Goal: Transaction & Acquisition: Purchase product/service

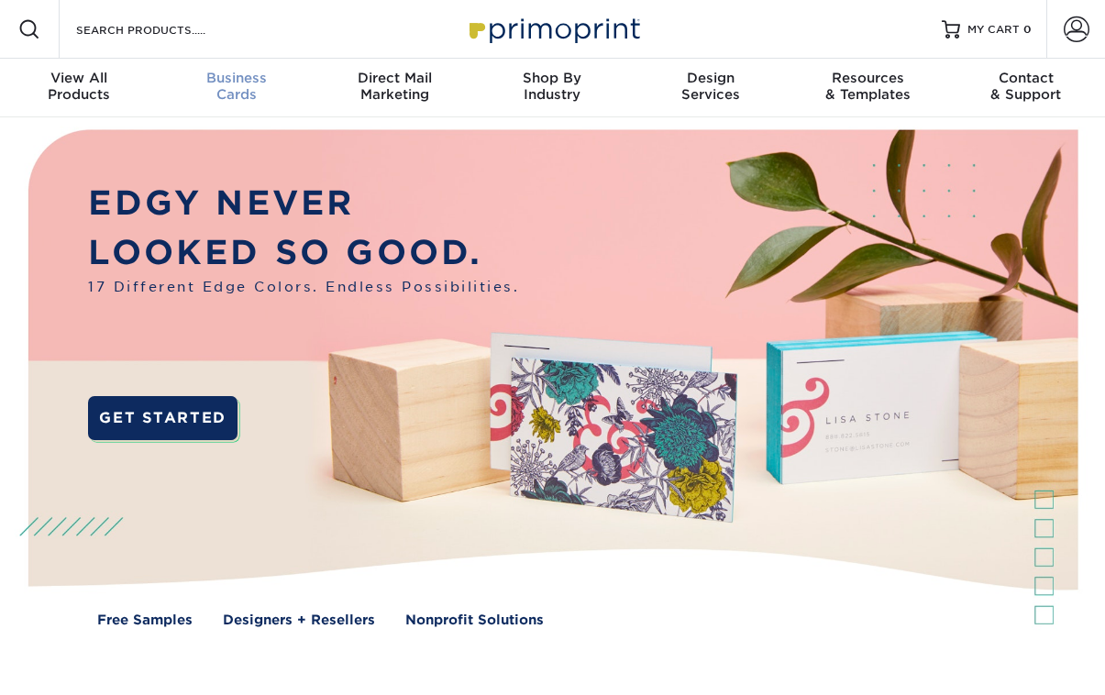
click at [236, 82] on span "Business" at bounding box center [237, 78] width 158 height 17
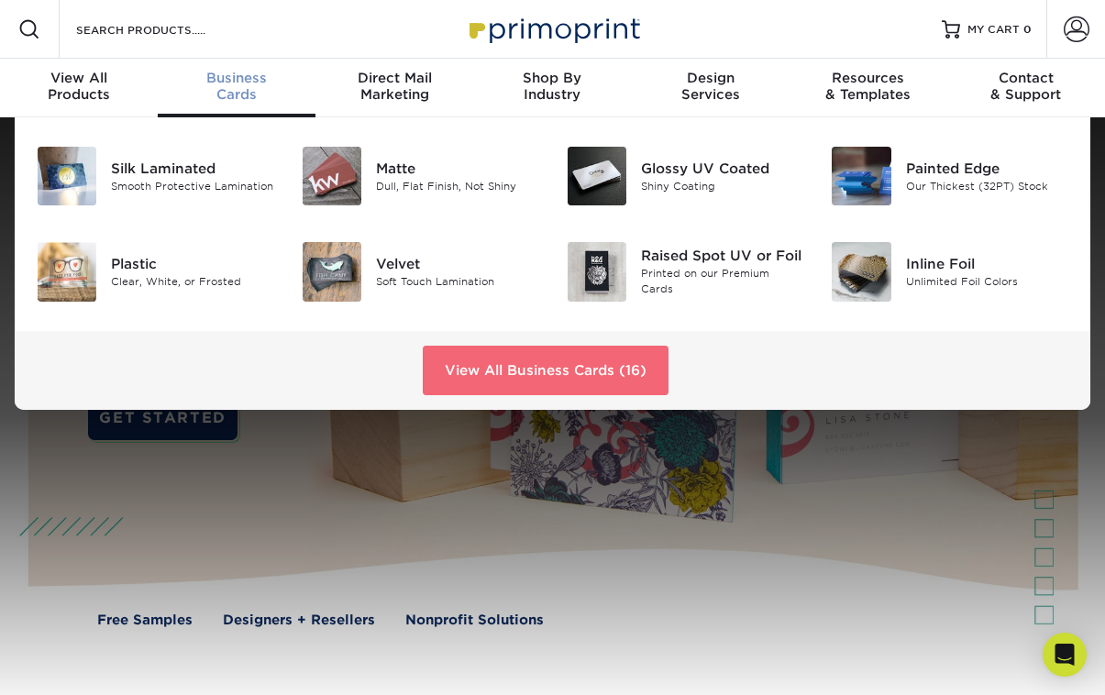
click at [503, 373] on link "View All Business Cards (16)" at bounding box center [546, 371] width 246 height 50
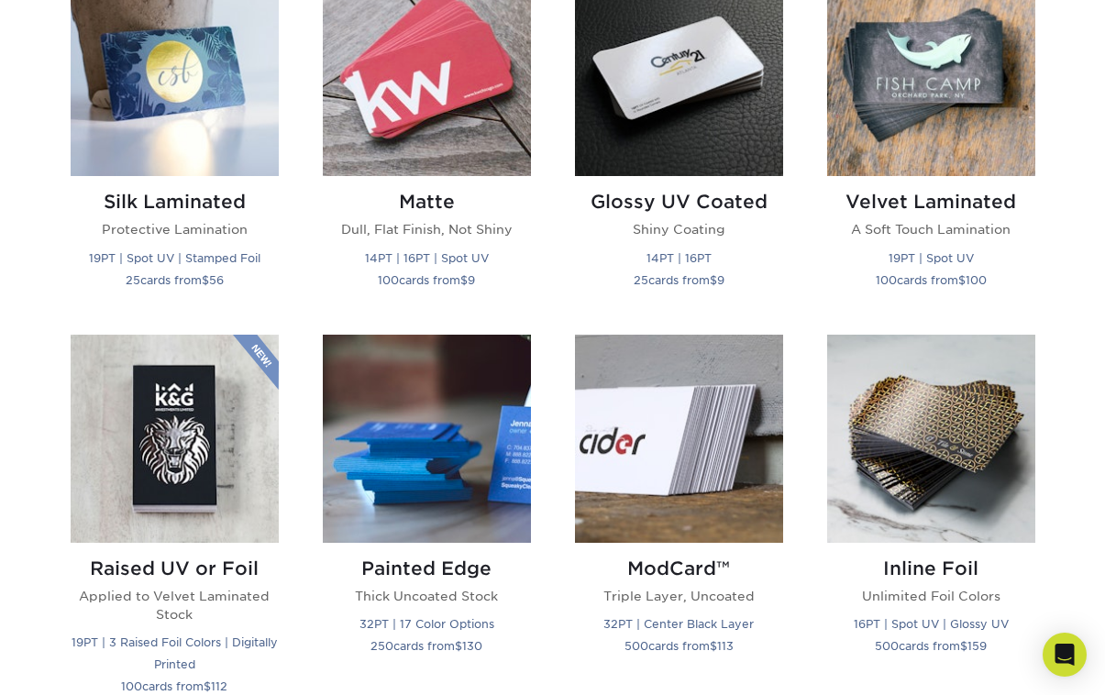
scroll to position [917, 0]
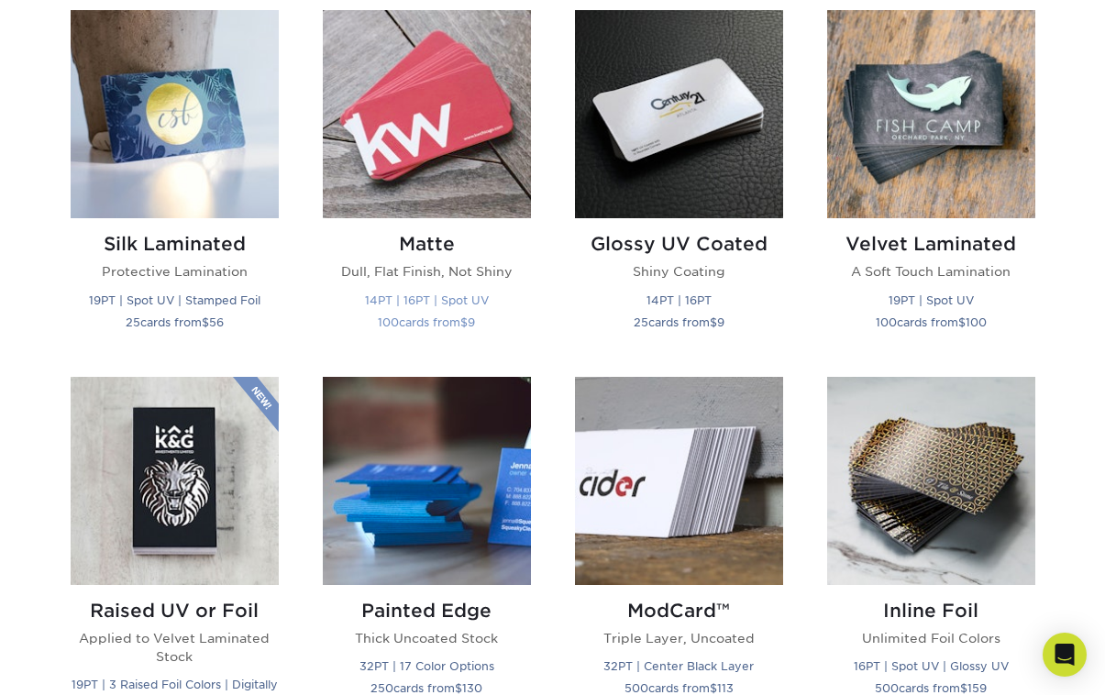
click at [417, 244] on h2 "Matte" at bounding box center [427, 244] width 208 height 22
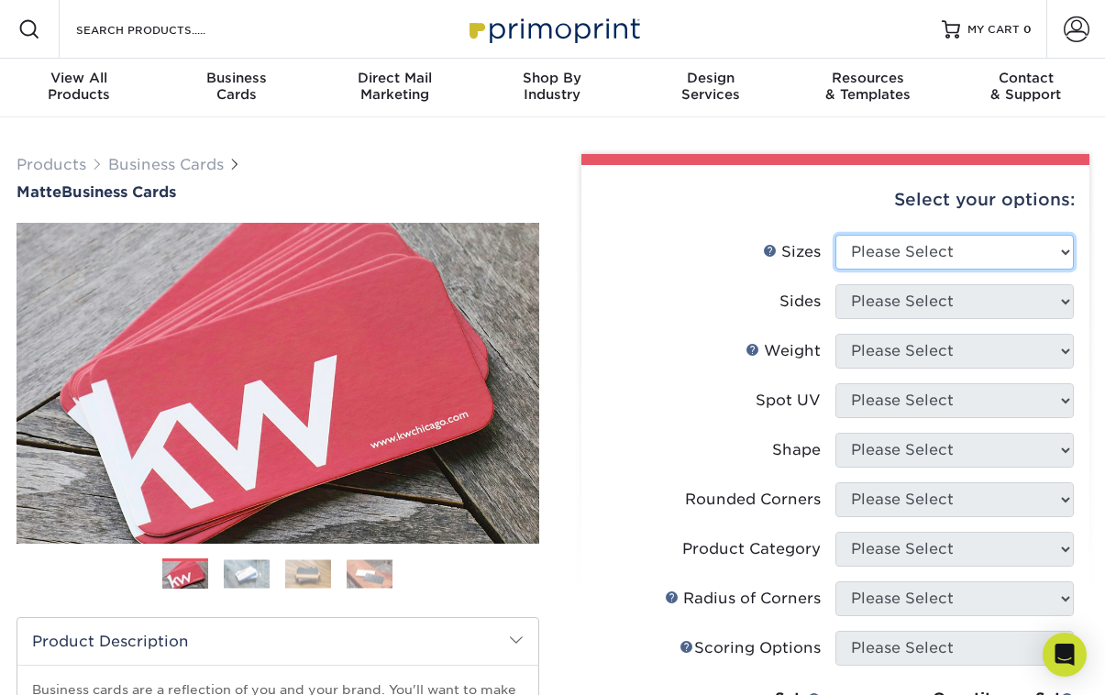
click at [1066, 250] on select "Please Select 1.5" x 3.5" - Mini 1.75" x 3.5" - Mini 2" x 2" - Square 2" x 3" -…" at bounding box center [955, 252] width 239 height 35
select select "2.00x3.50"
click at [836, 235] on select "Please Select 1.5" x 3.5" - Mini 1.75" x 3.5" - Mini 2" x 2" - Square 2" x 3" -…" at bounding box center [955, 252] width 239 height 35
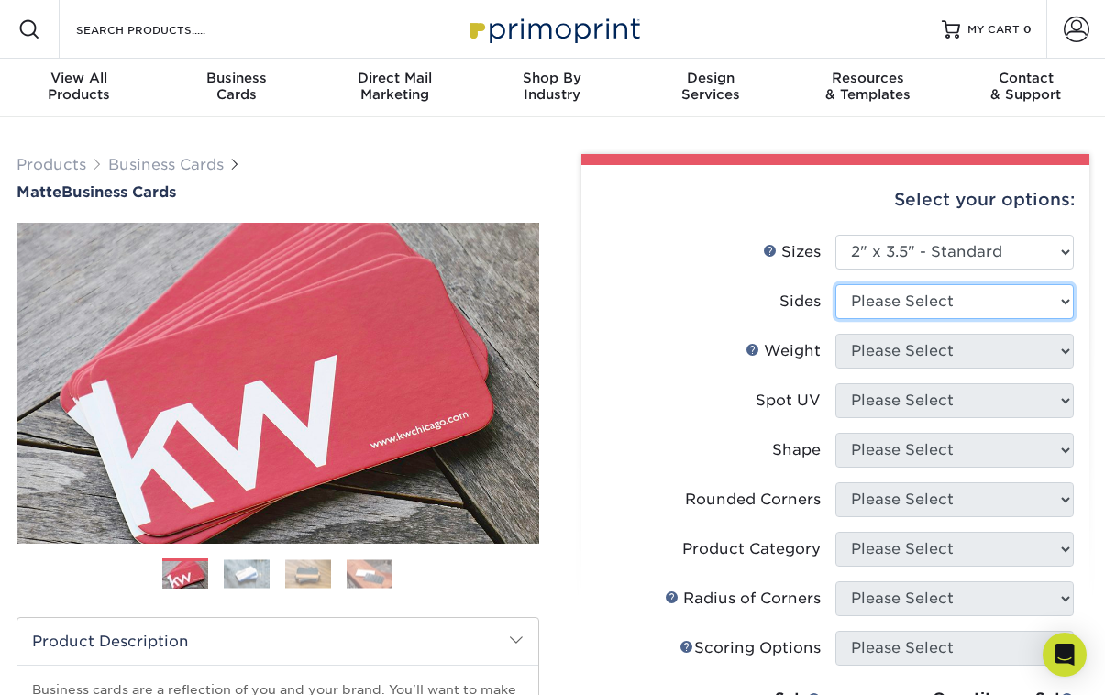
click at [1065, 297] on select "Please Select Print Both Sides Print Front Only" at bounding box center [955, 301] width 239 height 35
select select "32d3c223-f82c-492b-b915-ba065a00862f"
click at [836, 284] on select "Please Select Print Both Sides Print Front Only" at bounding box center [955, 301] width 239 height 35
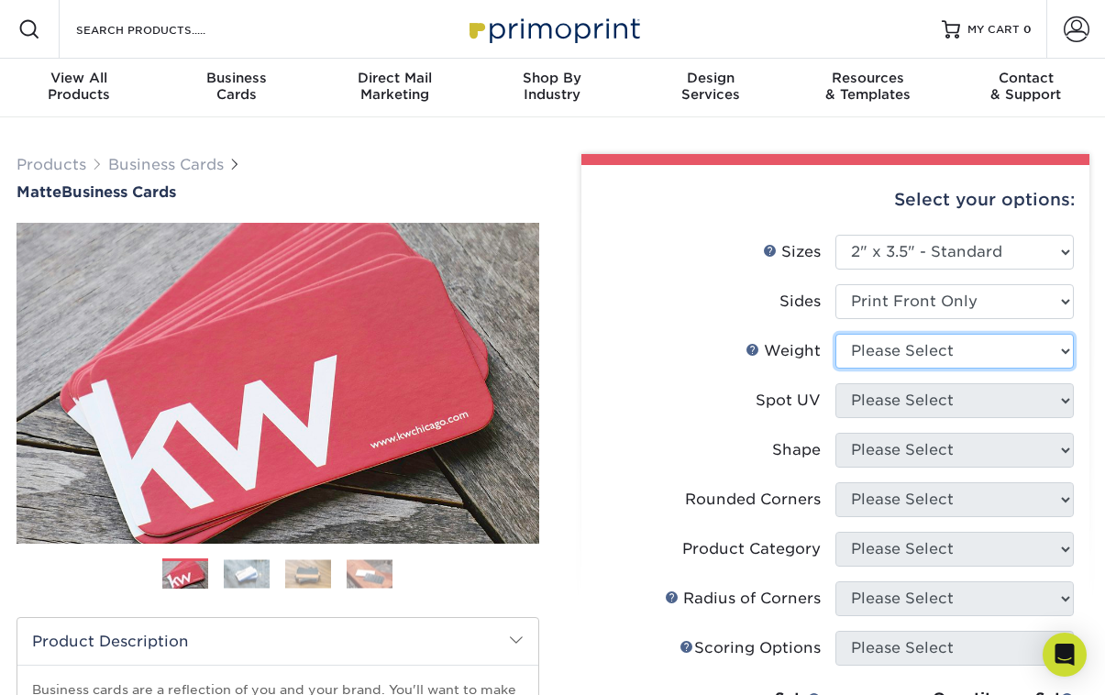
click at [1064, 354] on select "Please Select 16PT 14PT" at bounding box center [955, 351] width 239 height 35
select select "16PT"
click at [836, 334] on select "Please Select 16PT 14PT" at bounding box center [955, 351] width 239 height 35
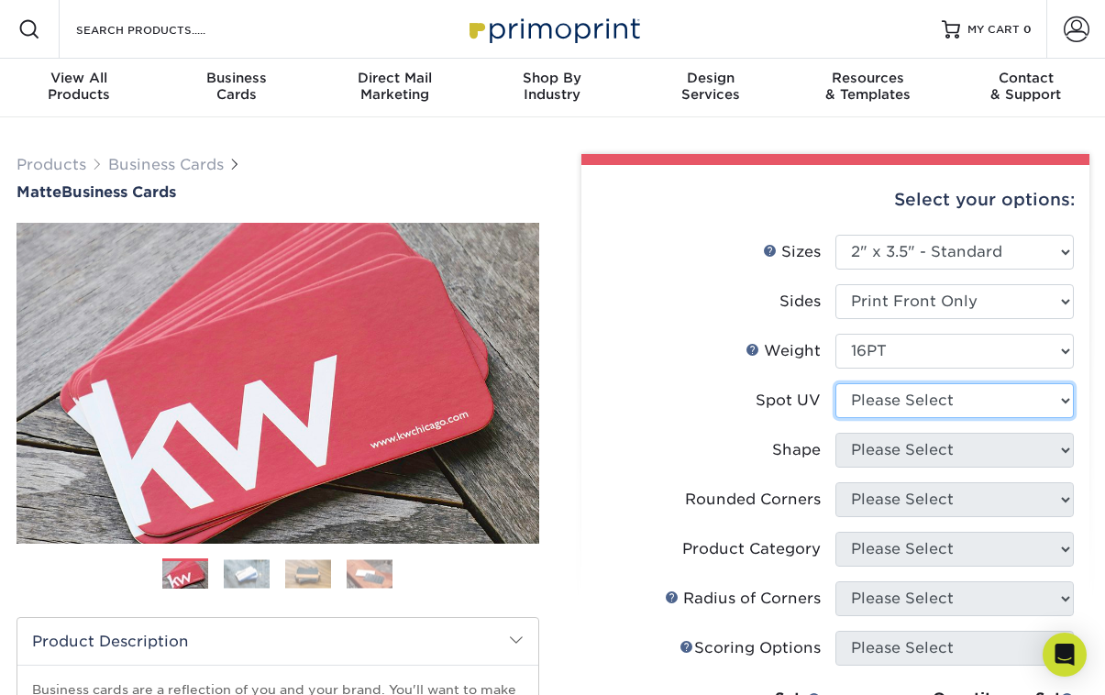
click at [1063, 399] on select "Please Select No Spot UV Front Only" at bounding box center [955, 400] width 239 height 35
select select "1"
click at [836, 383] on select "Please Select No Spot UV Front Only" at bounding box center [955, 400] width 239 height 35
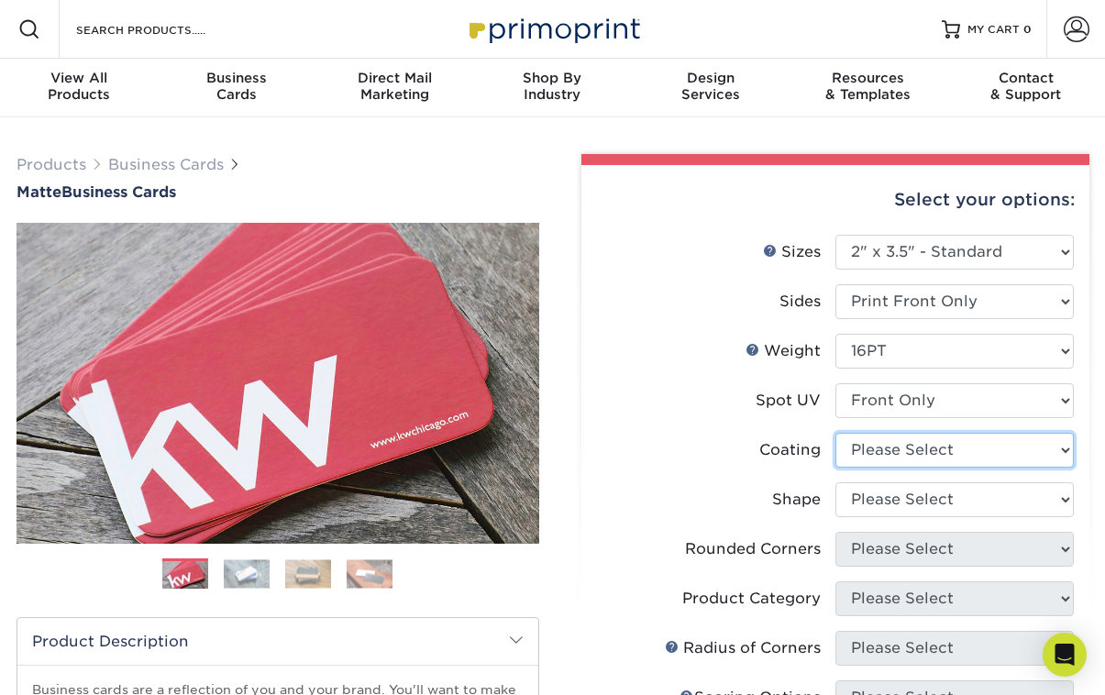
click at [1062, 448] on select at bounding box center [955, 450] width 239 height 35
select select "121bb7b5-3b4d-429f-bd8d-bbf80e953313"
click at [836, 433] on select at bounding box center [955, 450] width 239 height 35
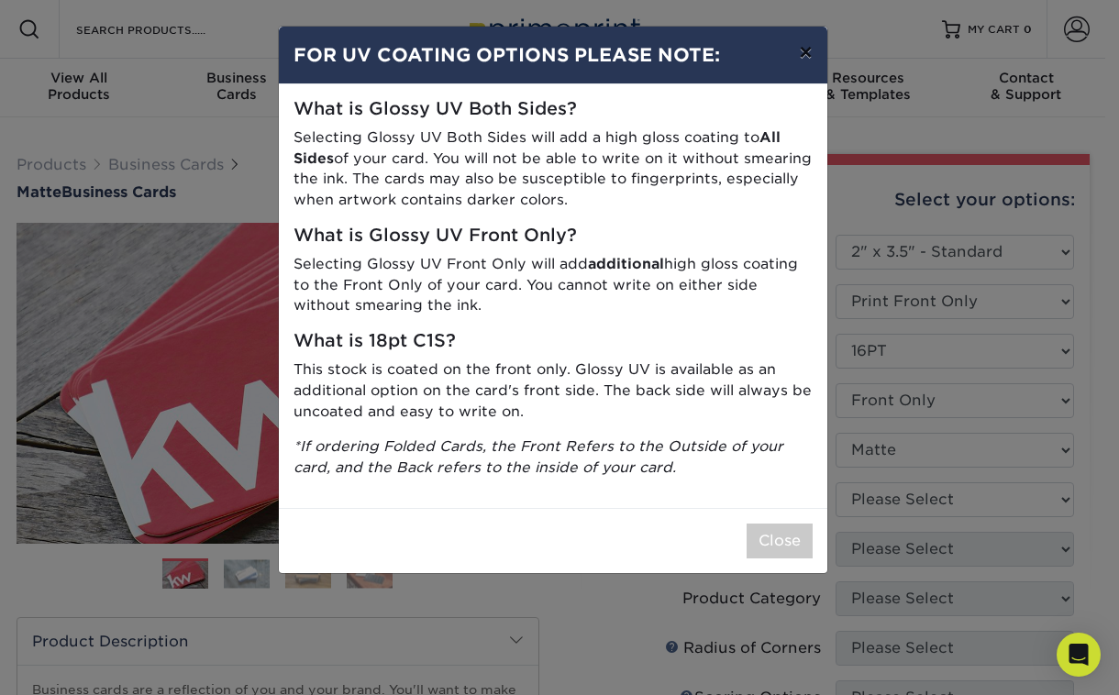
click at [806, 42] on button "×" at bounding box center [805, 52] width 42 height 51
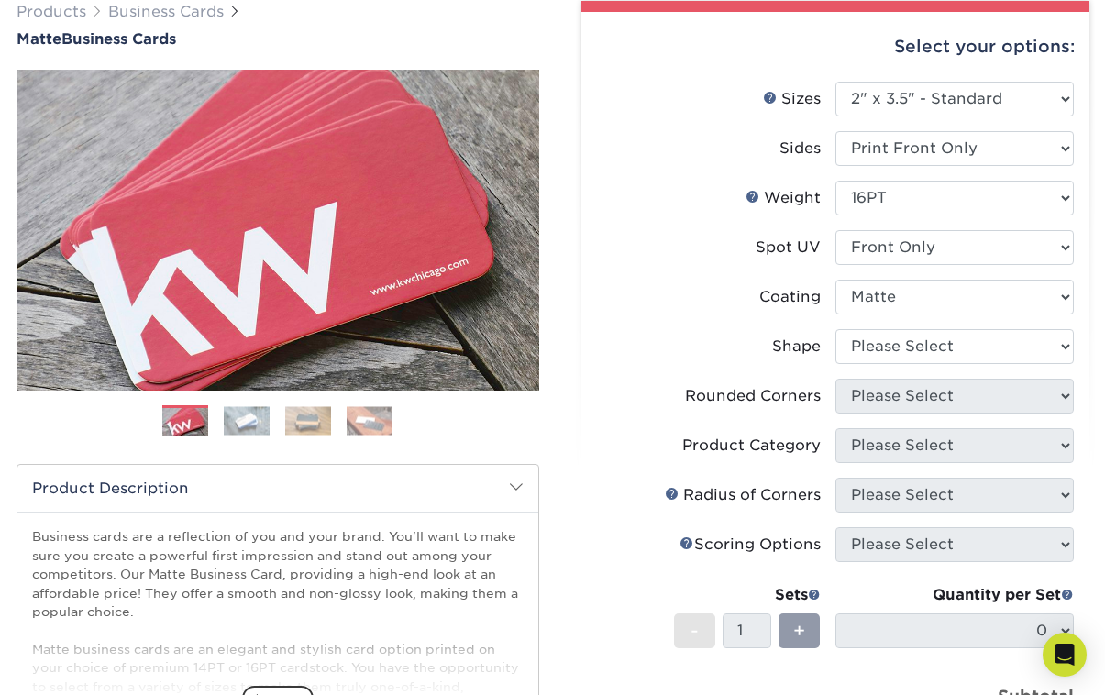
scroll to position [183, 0]
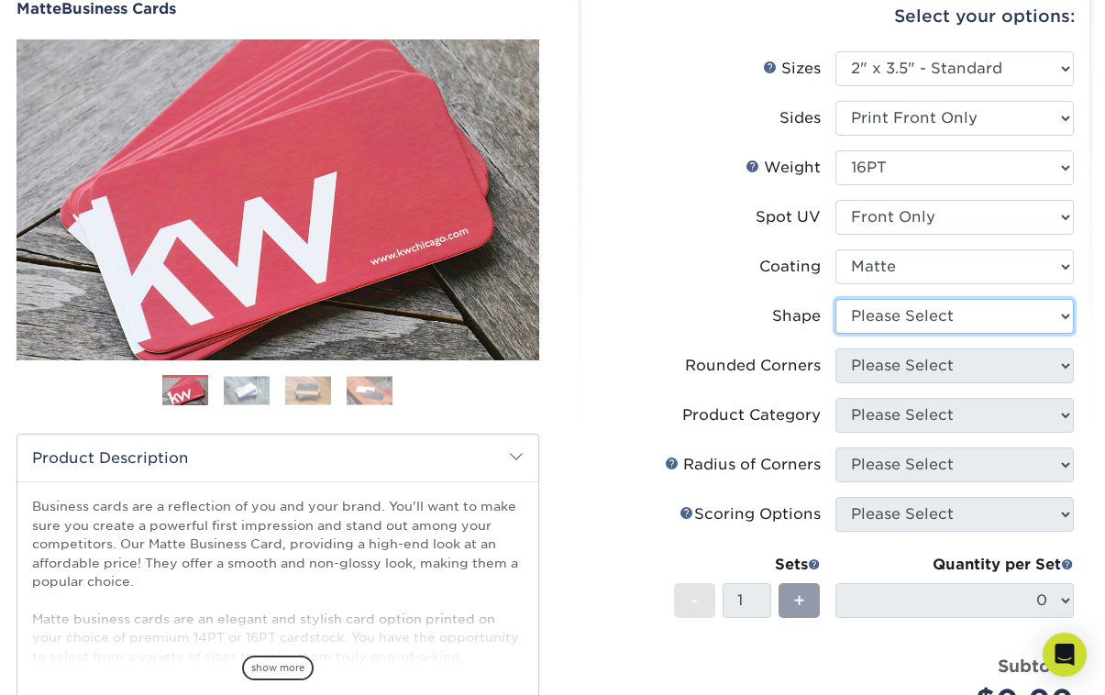
click at [1061, 312] on select "Please Select Standard" at bounding box center [955, 316] width 239 height 35
select select "standard"
click at [836, 299] on select "Please Select Standard" at bounding box center [955, 316] width 239 height 35
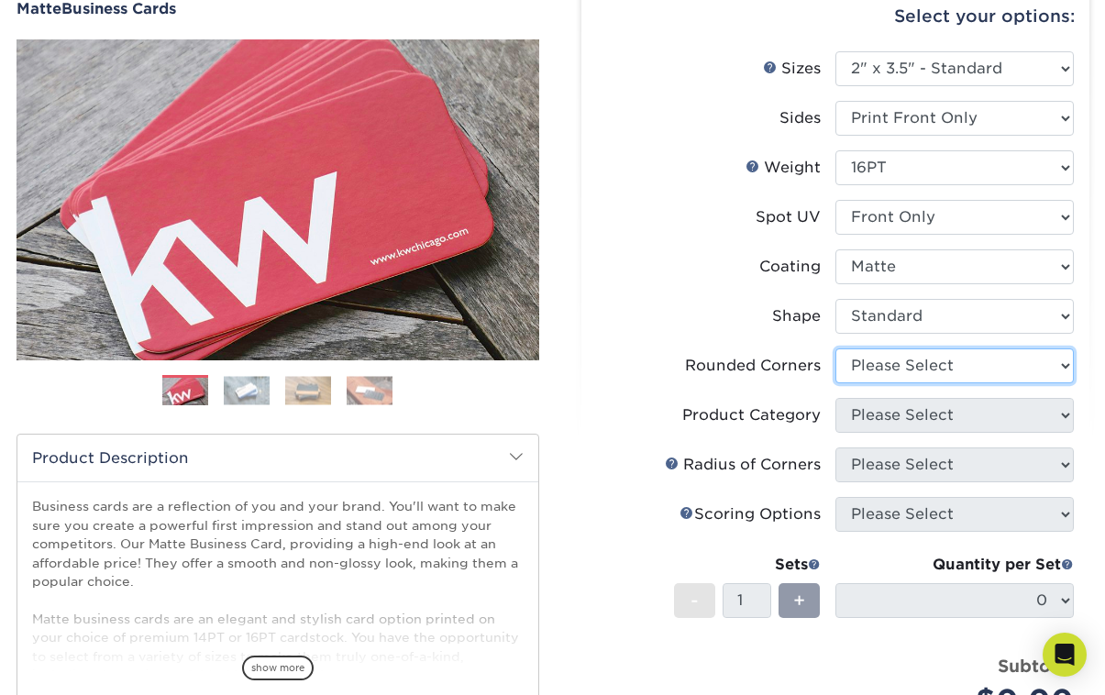
click at [1062, 368] on select "Please Select Yes - Round 2 Corners Yes - Round 4 Corners No" at bounding box center [955, 366] width 239 height 35
select select "0"
click at [836, 349] on select "Please Select Yes - Round 2 Corners Yes - Round 4 Corners No" at bounding box center [955, 366] width 239 height 35
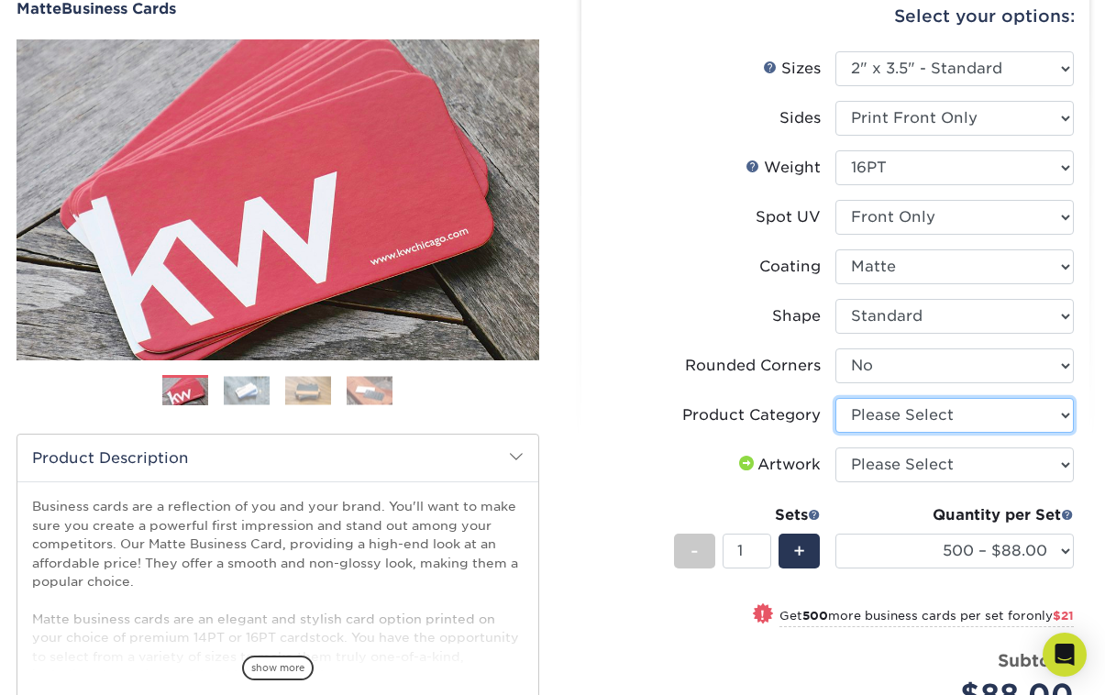
click at [1065, 418] on select "Please Select Business Cards" at bounding box center [955, 415] width 239 height 35
select select "3b5148f1-0588-4f88-a218-97bcfdce65c1"
click at [836, 398] on select "Please Select Business Cards" at bounding box center [955, 415] width 239 height 35
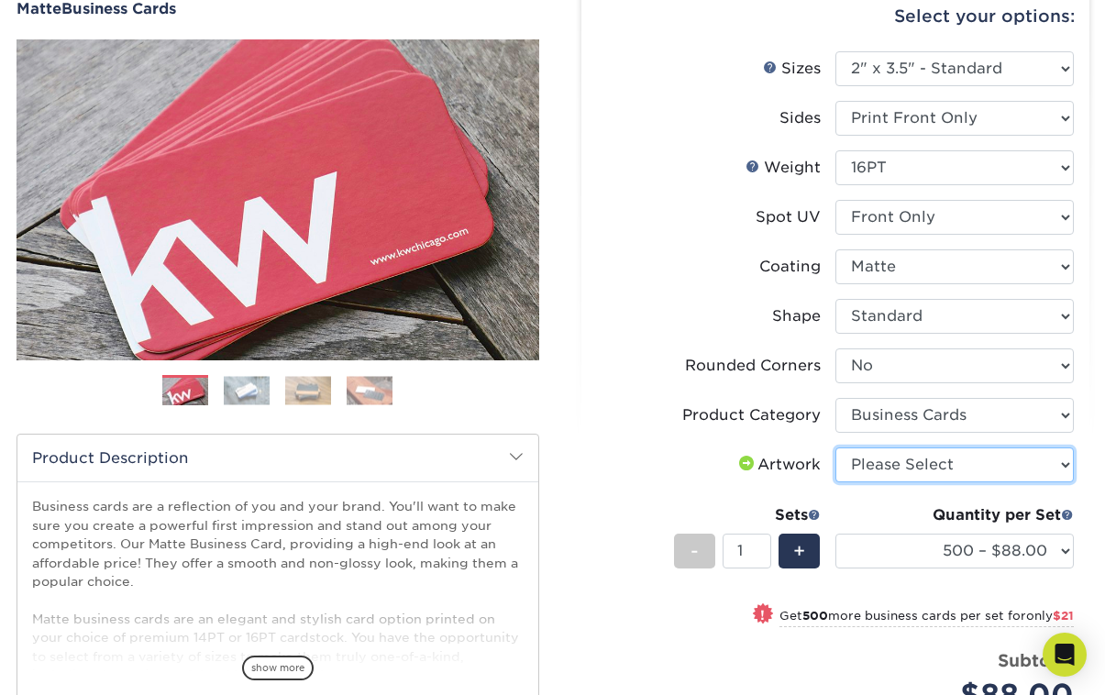
click at [1063, 463] on select "Please Select I will upload files I need a design - $100" at bounding box center [955, 465] width 239 height 35
click at [1085, 466] on div "Select your options: Sizes Help Sizes Please Select 1.5" x 3.5" - Mini 1.75" x …" at bounding box center [836, 460] width 508 height 957
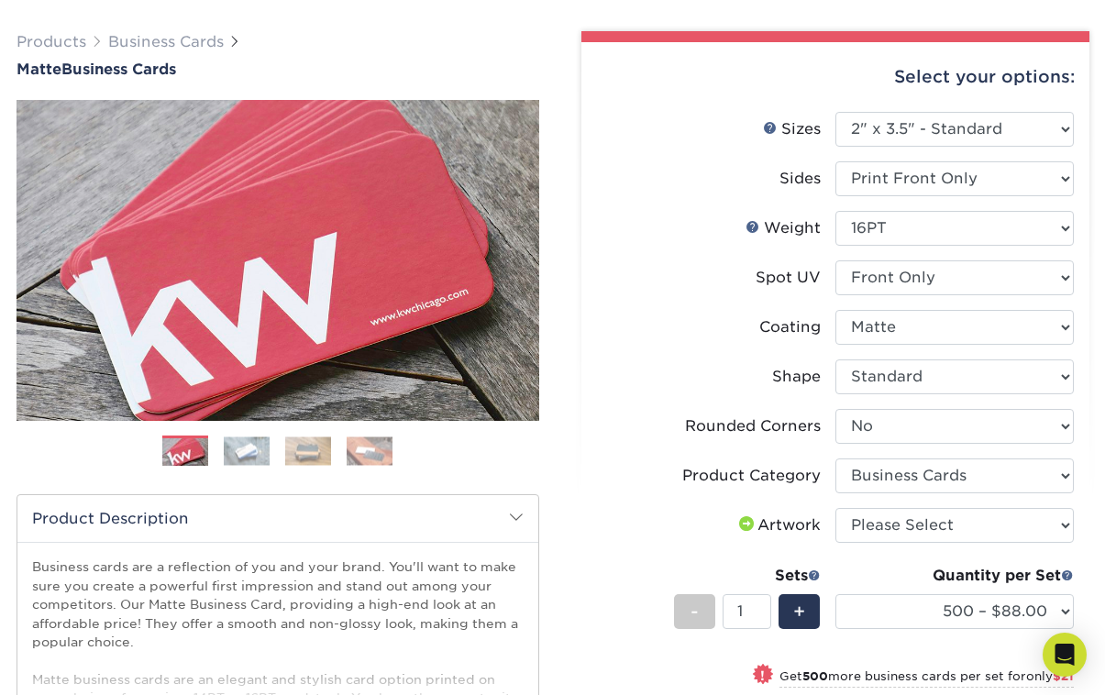
scroll to position [0, 0]
